Goal: Transaction & Acquisition: Purchase product/service

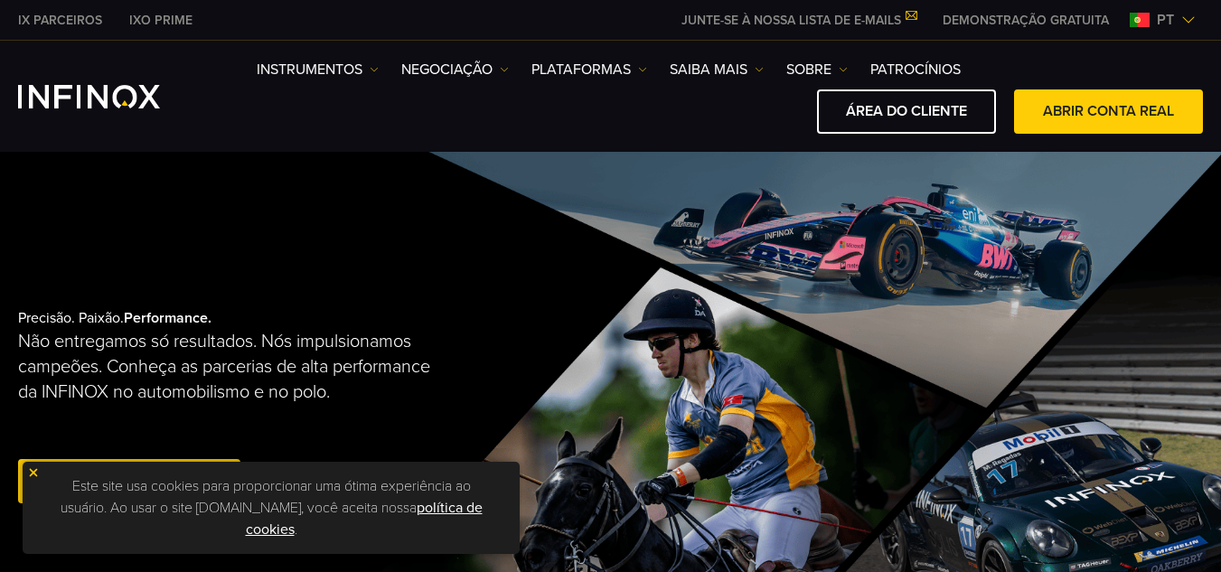
click at [32, 469] on link "abra uma conta real" at bounding box center [129, 481] width 222 height 44
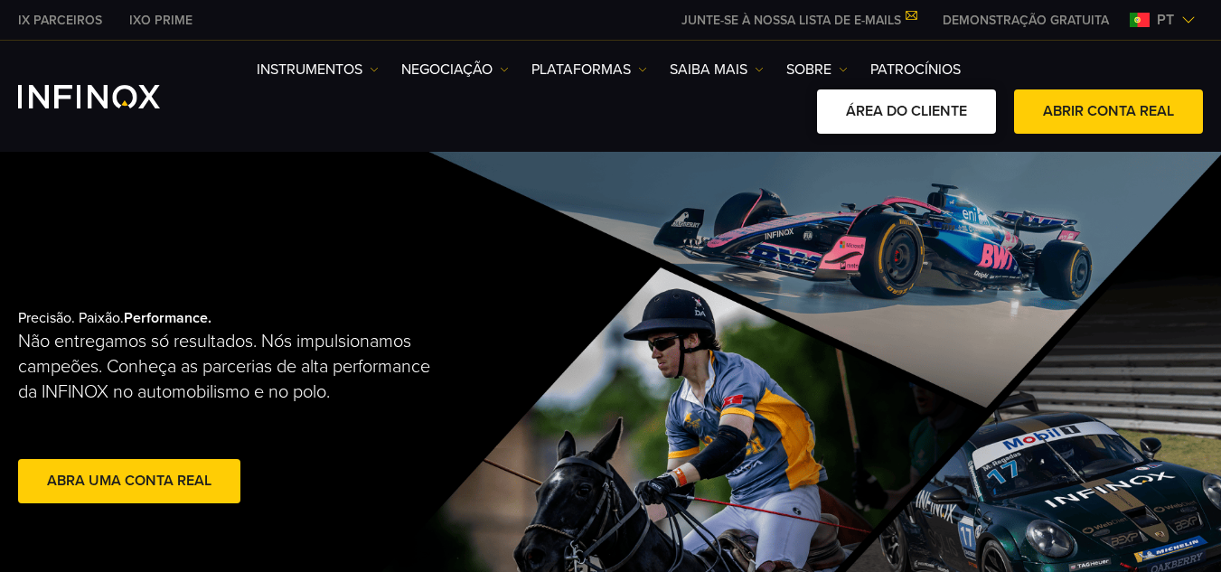
click at [945, 95] on link "ÁREA DO CLIENTE" at bounding box center [906, 112] width 179 height 44
click at [921, 112] on link "ÁREA DO CLIENTE" at bounding box center [906, 112] width 179 height 44
